Goal: Navigation & Orientation: Find specific page/section

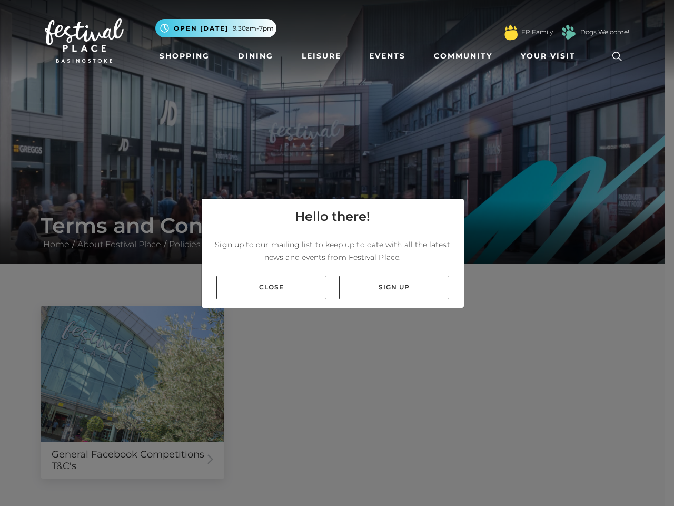
click at [337, 253] on p "Sign up to our mailing list to keep up to date with all the latest news and eve…" at bounding box center [332, 250] width 245 height 25
click at [550, 56] on span "Your Visit" at bounding box center [548, 56] width 55 height 11
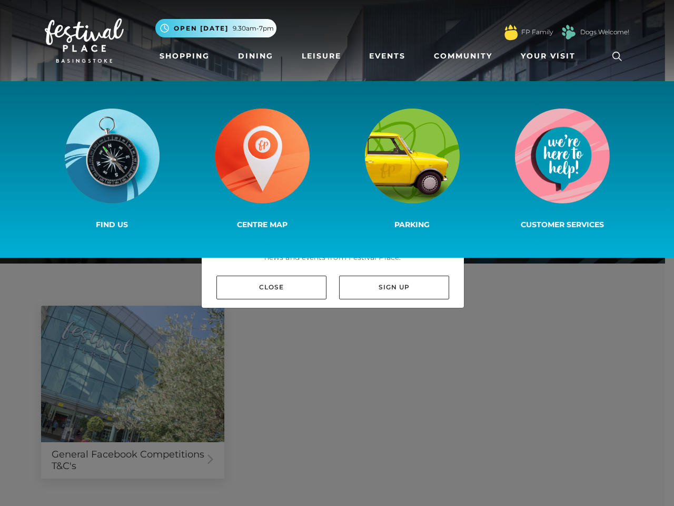
click at [617, 56] on icon at bounding box center [617, 56] width 16 height 16
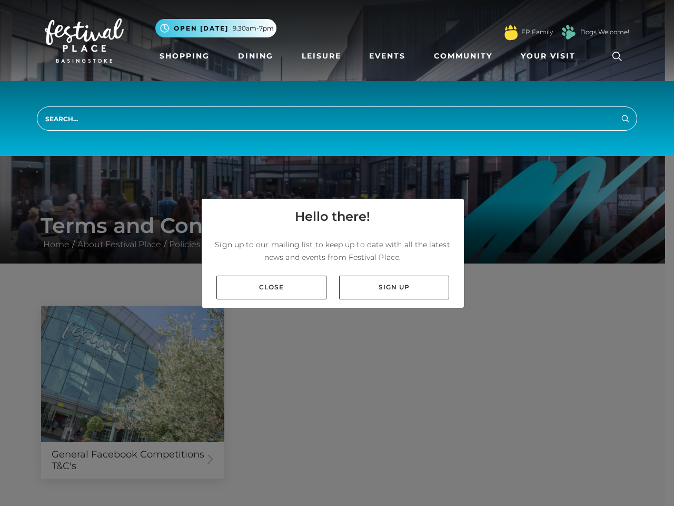
click at [337, 253] on p "Sign up to our mailing list to keep up to date with all the latest news and eve…" at bounding box center [332, 250] width 245 height 25
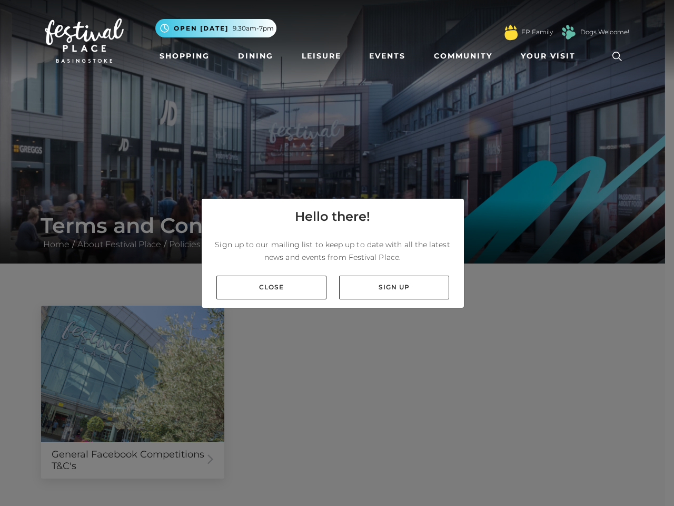
click at [333, 253] on p "Sign up to our mailing list to keep up to date with all the latest news and eve…" at bounding box center [332, 250] width 245 height 25
click at [394, 287] on link "Sign up" at bounding box center [394, 287] width 110 height 24
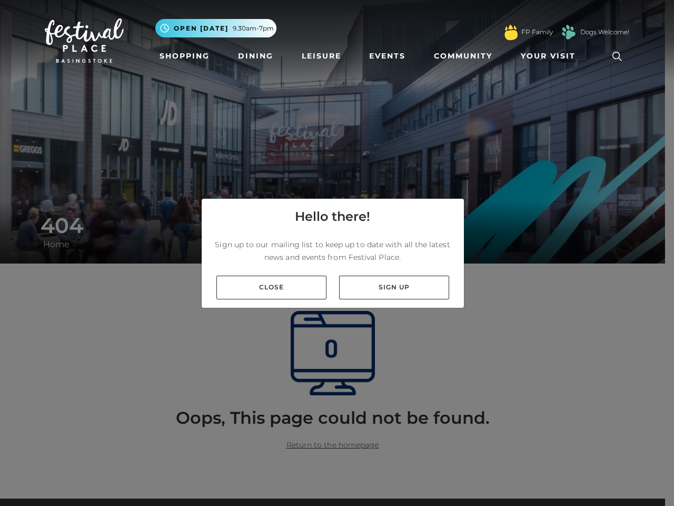
click at [337, 253] on p "Sign up to our mailing list to keep up to date with all the latest news and eve…" at bounding box center [332, 250] width 245 height 25
click at [550, 56] on span "Your Visit" at bounding box center [548, 56] width 55 height 11
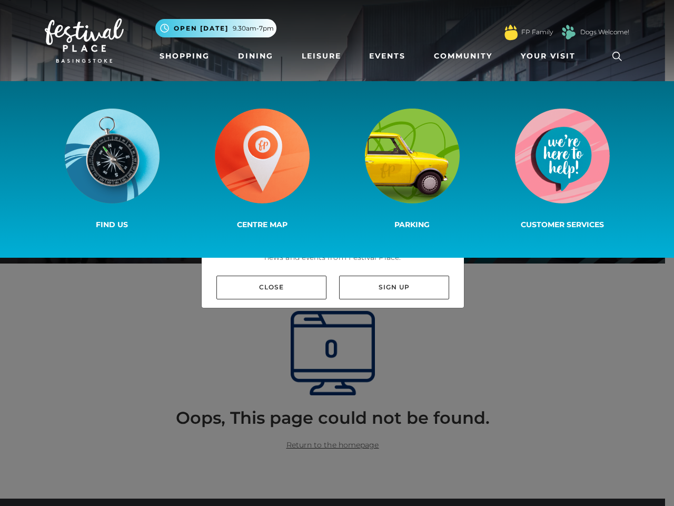
click at [617, 56] on icon at bounding box center [617, 56] width 16 height 16
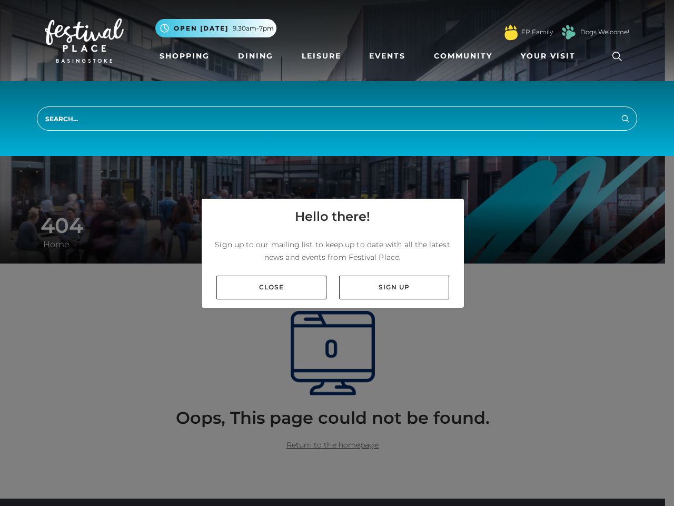
click at [337, 253] on p "Sign up to our mailing list to keep up to date with all the latest news and eve…" at bounding box center [332, 250] width 245 height 25
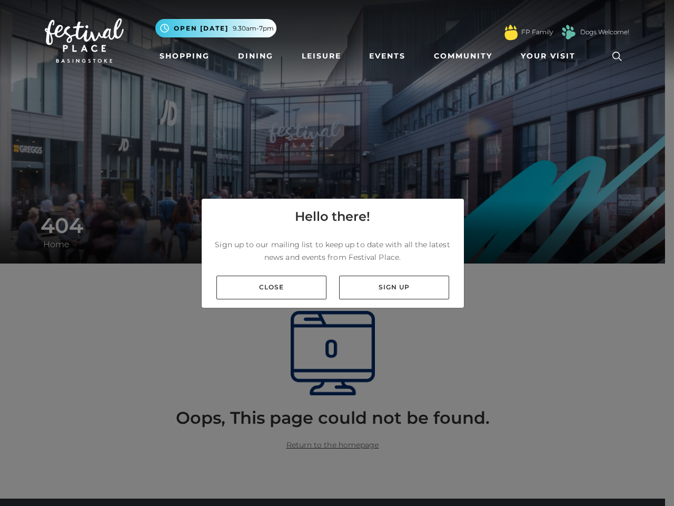
click at [333, 253] on p "Sign up to our mailing list to keep up to date with all the latest news and eve…" at bounding box center [332, 250] width 245 height 25
click at [394, 287] on link "Sign up" at bounding box center [394, 287] width 110 height 24
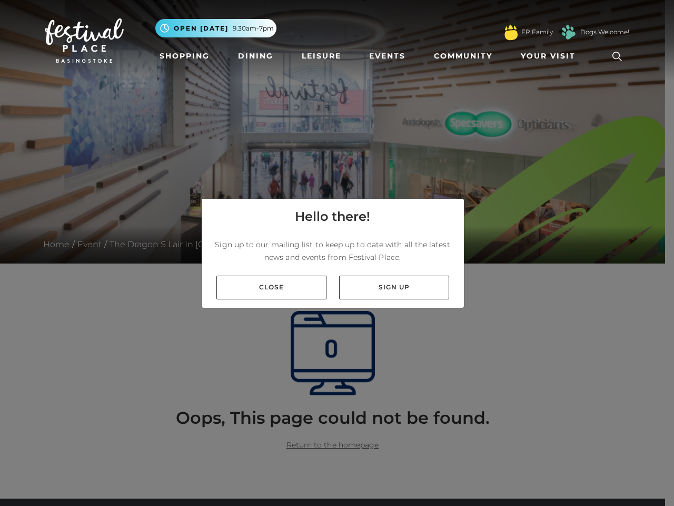
click at [337, 253] on p "Sign up to our mailing list to keep up to date with all the latest news and eve…" at bounding box center [332, 250] width 245 height 25
click at [550, 56] on span "Your Visit" at bounding box center [548, 56] width 55 height 11
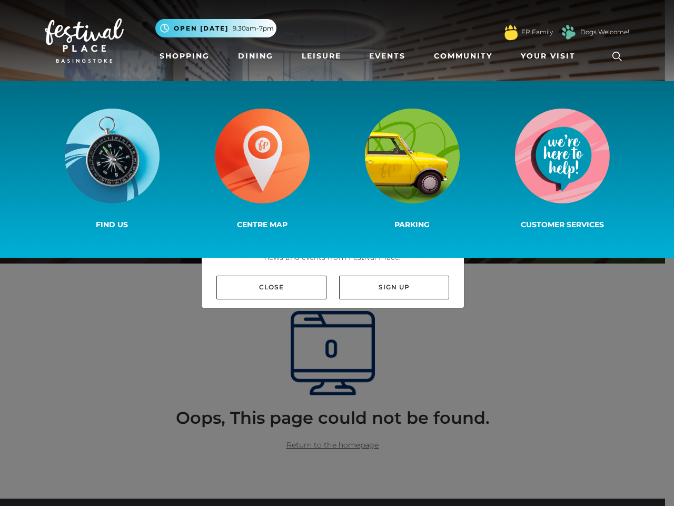
click at [617, 56] on icon at bounding box center [617, 56] width 16 height 16
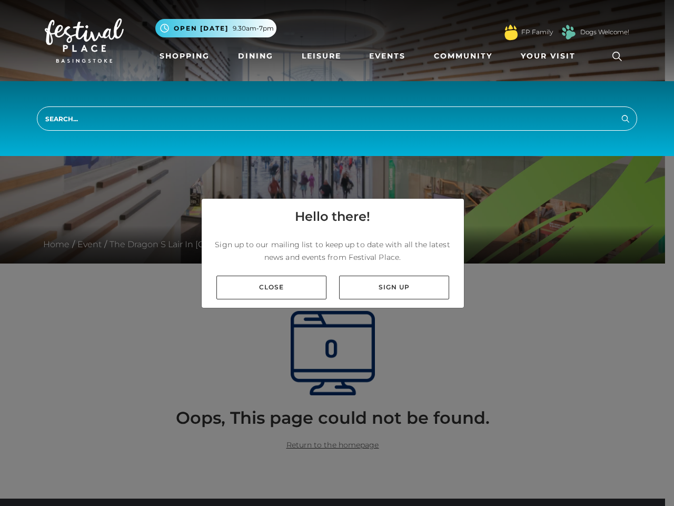
click at [337, 253] on p "Sign up to our mailing list to keep up to date with all the latest news and eve…" at bounding box center [332, 250] width 245 height 25
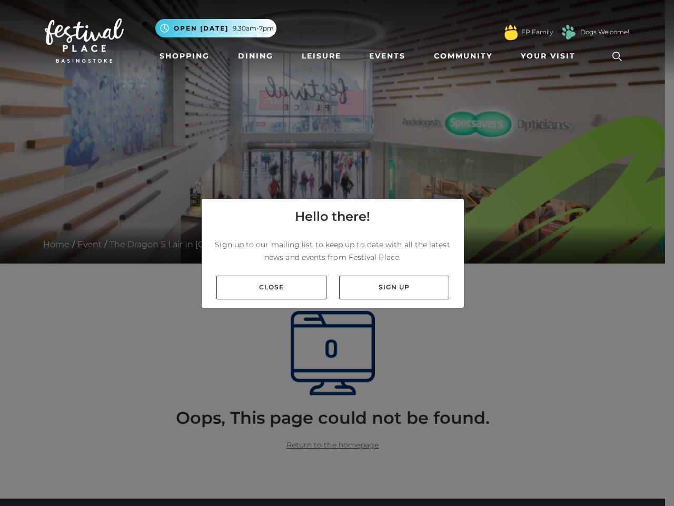
click at [333, 253] on p "Sign up to our mailing list to keep up to date with all the latest news and eve…" at bounding box center [332, 250] width 245 height 25
click at [394, 287] on link "Sign up" at bounding box center [394, 287] width 110 height 24
